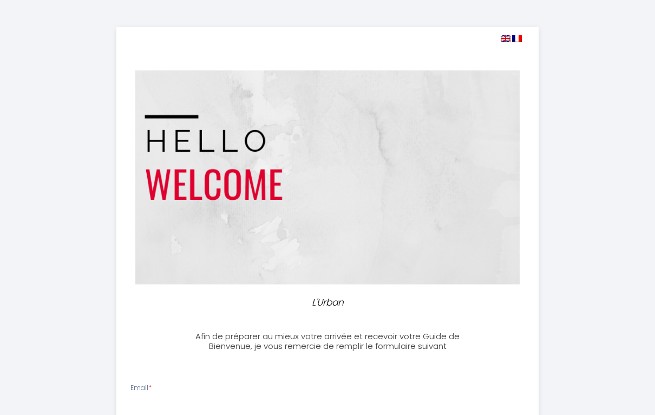
select select
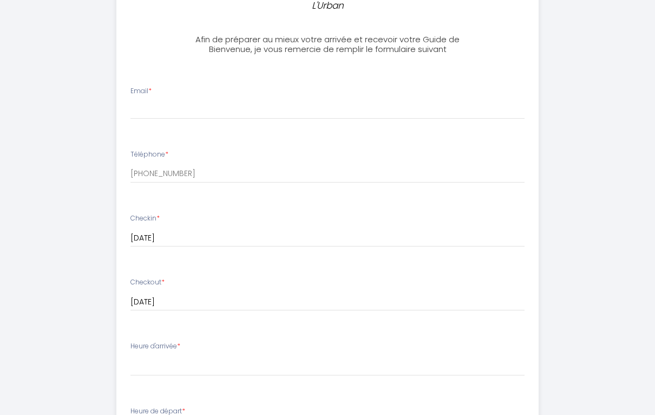
scroll to position [297, 0]
click at [199, 100] on input "Email *" at bounding box center [328, 110] width 394 height 20
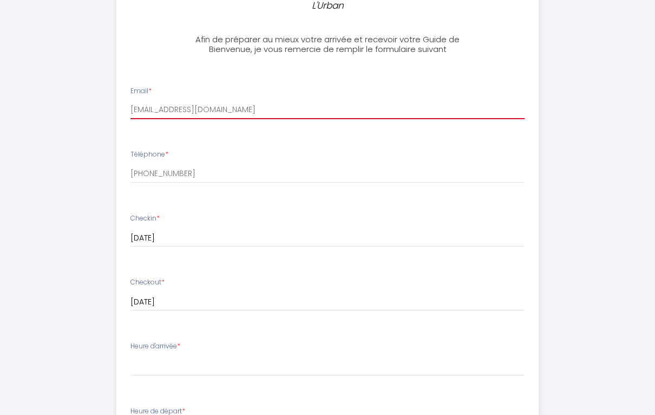
type input "[EMAIL_ADDRESS][DOMAIN_NAME]"
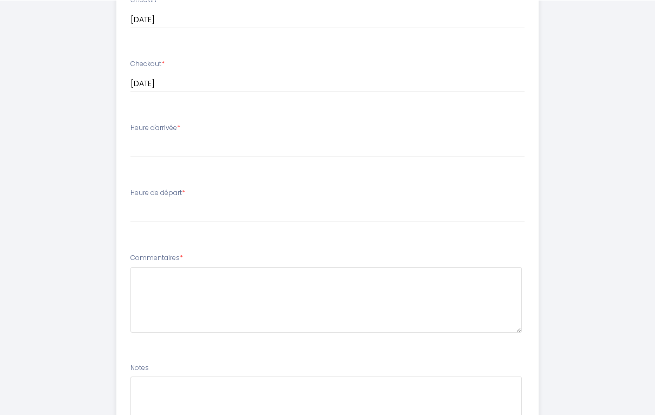
scroll to position [515, 0]
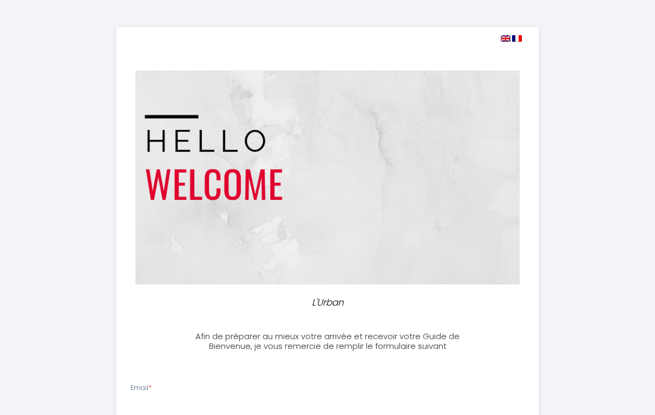
select select
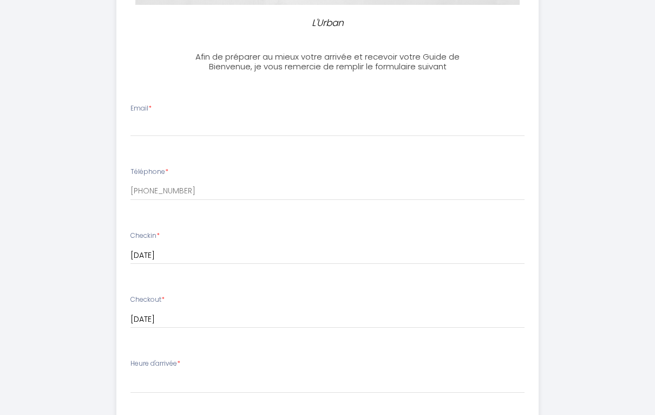
scroll to position [283, 0]
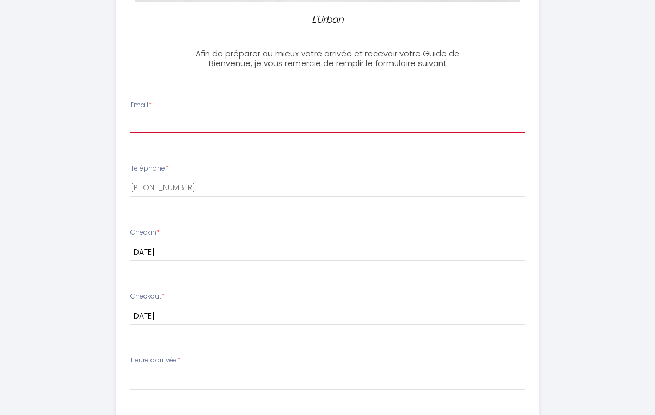
click at [216, 119] on input "Email *" at bounding box center [328, 124] width 394 height 20
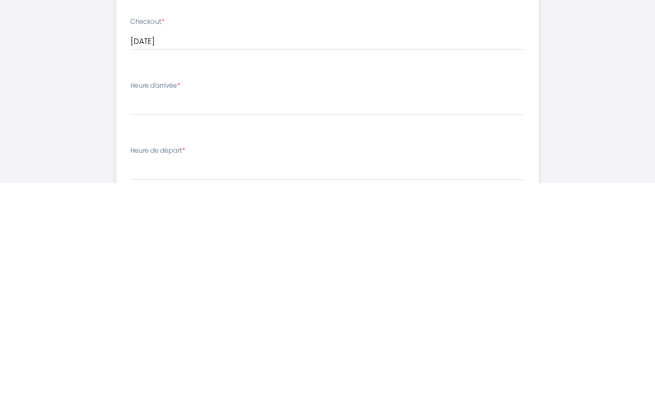
type input "[EMAIL_ADDRESS][DOMAIN_NAME]"
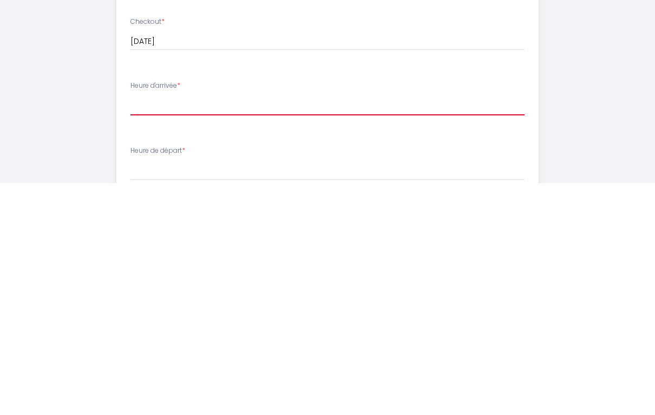
click at [200, 327] on select "16:00 16:30 17:00 17:30 18:00 18:30 19:00 19:30 20:00 20:30 21:00 21:30 22:00 2…" at bounding box center [328, 337] width 394 height 21
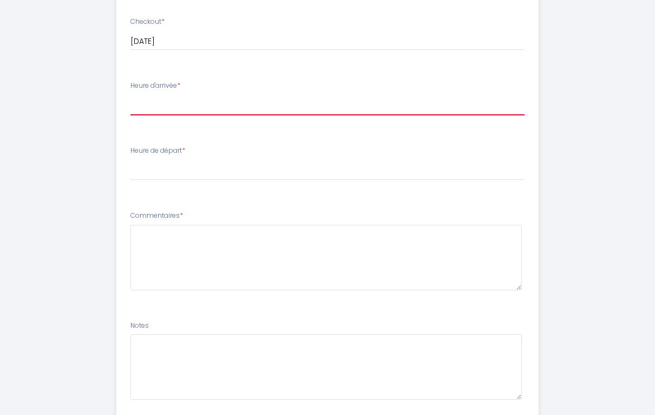
select select "16:00"
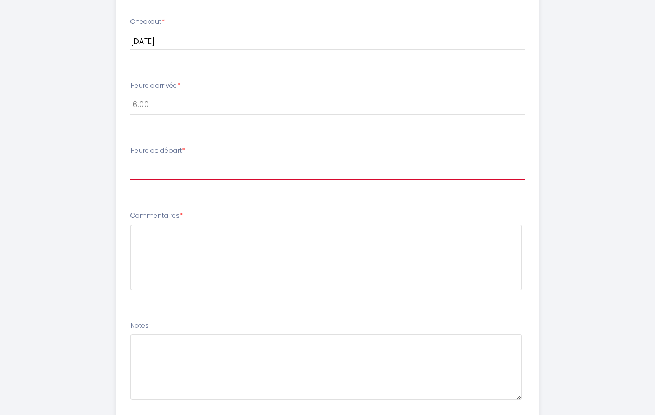
click at [191, 163] on select "00:00 00:30 01:00 01:30 02:00 02:30 03:00 03:30 04:00 04:30 05:00 05:30 06:00 0…" at bounding box center [328, 170] width 394 height 21
select select "10:00"
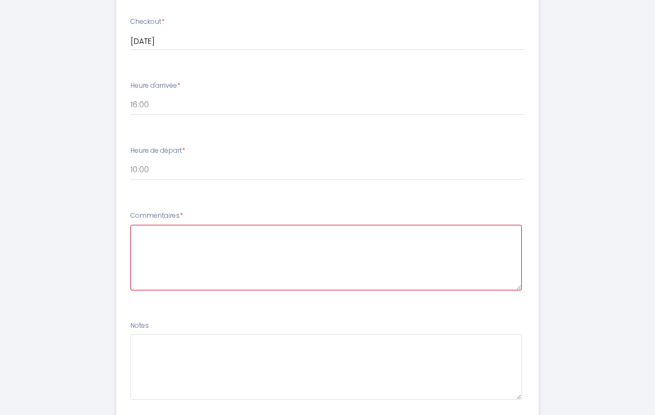
click at [165, 242] on textarea at bounding box center [327, 258] width 392 height 66
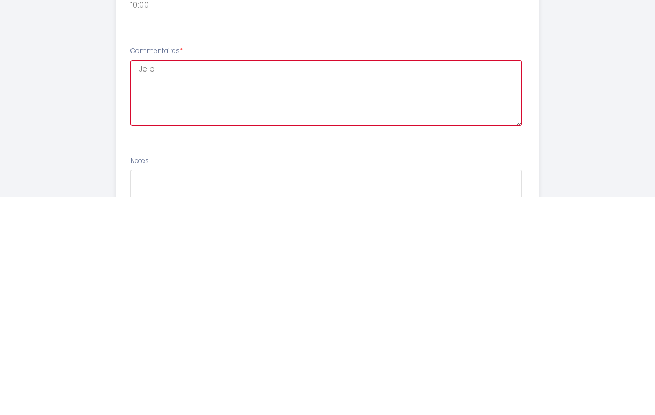
scroll to position [504, 0]
type textarea "Je préciserai le 28 l’heure d’arrivée."
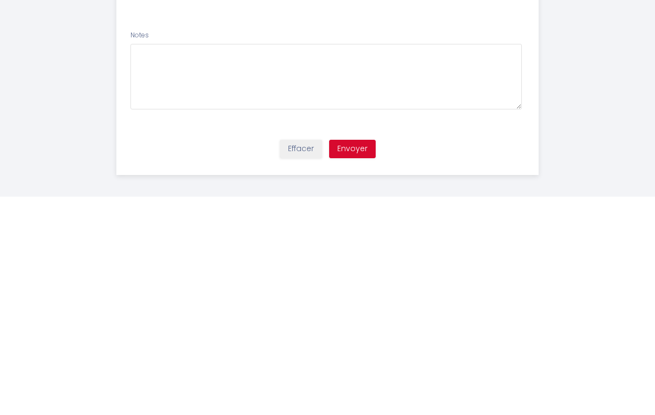
scroll to position [630, 0]
click at [365, 358] on button "Envoyer" at bounding box center [352, 367] width 47 height 18
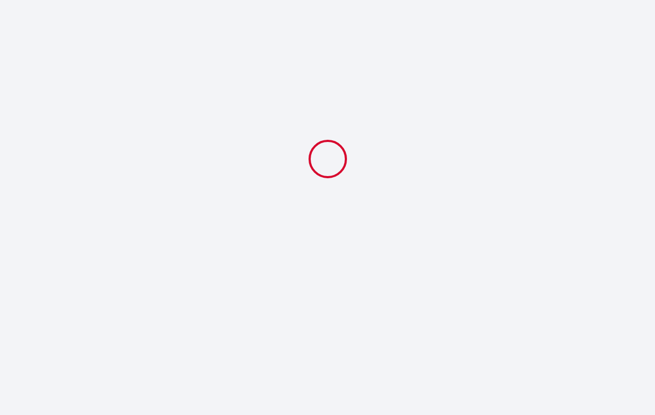
select select "10:00"
